Goal: Check status

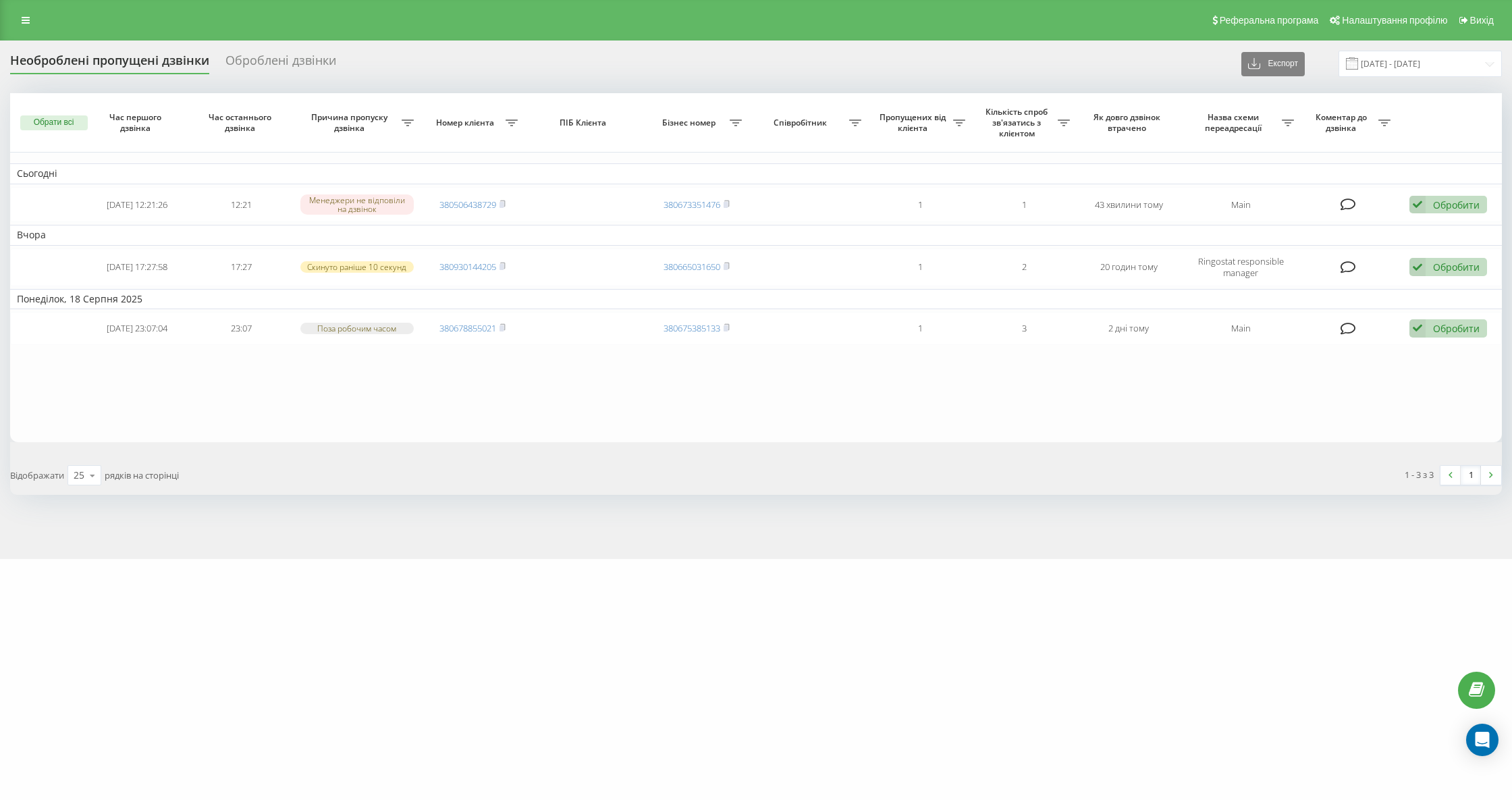
click at [127, 64] on div "Необроблені пропущені дзвінки" at bounding box center [109, 64] width 199 height 21
click at [125, 53] on div "Необроблені пропущені дзвінки" at bounding box center [109, 64] width 199 height 21
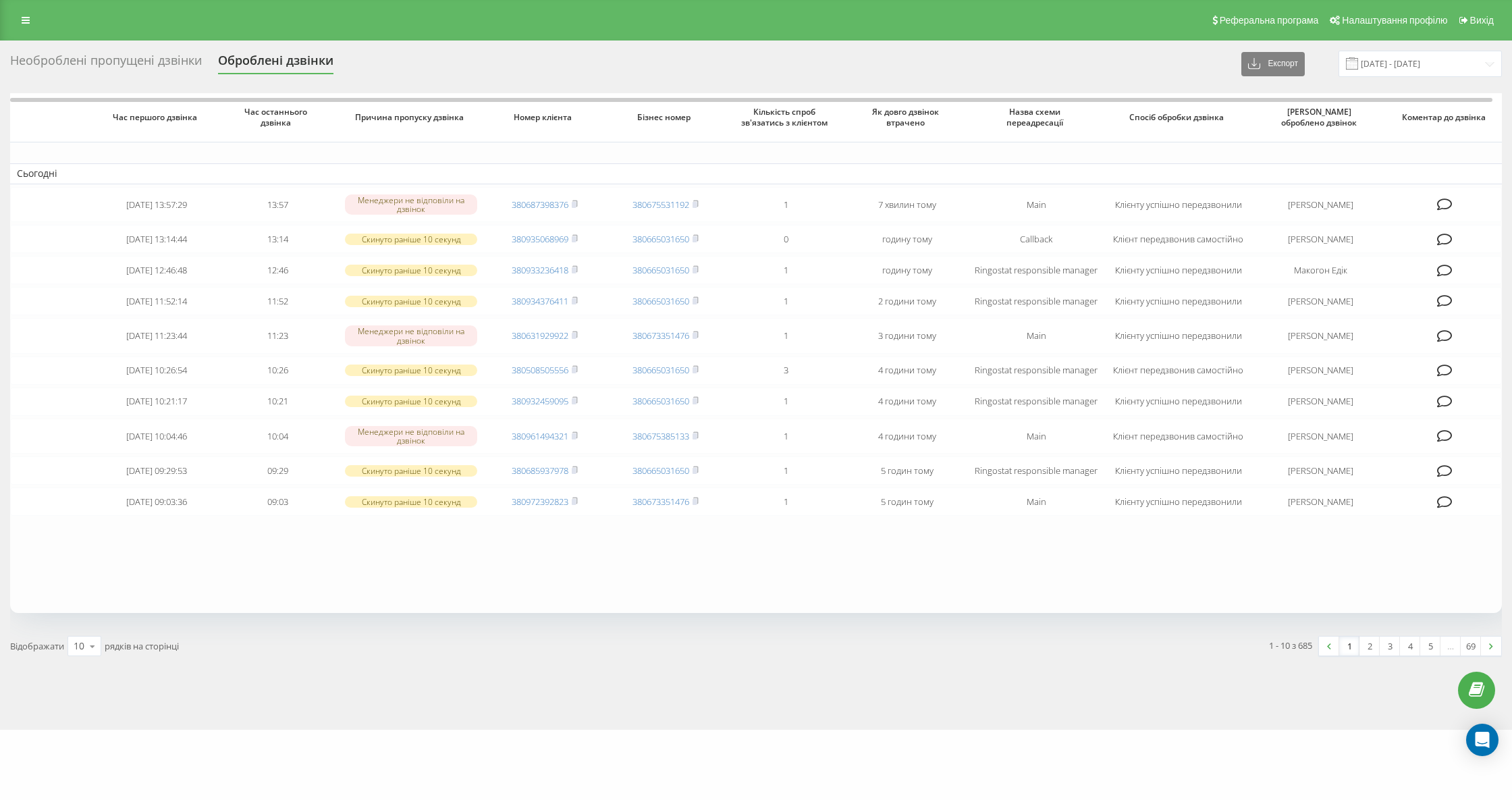
click at [148, 57] on div "Необроблені пропущені дзвінки" at bounding box center [105, 64] width 192 height 21
